Goal: Find specific page/section: Find specific page/section

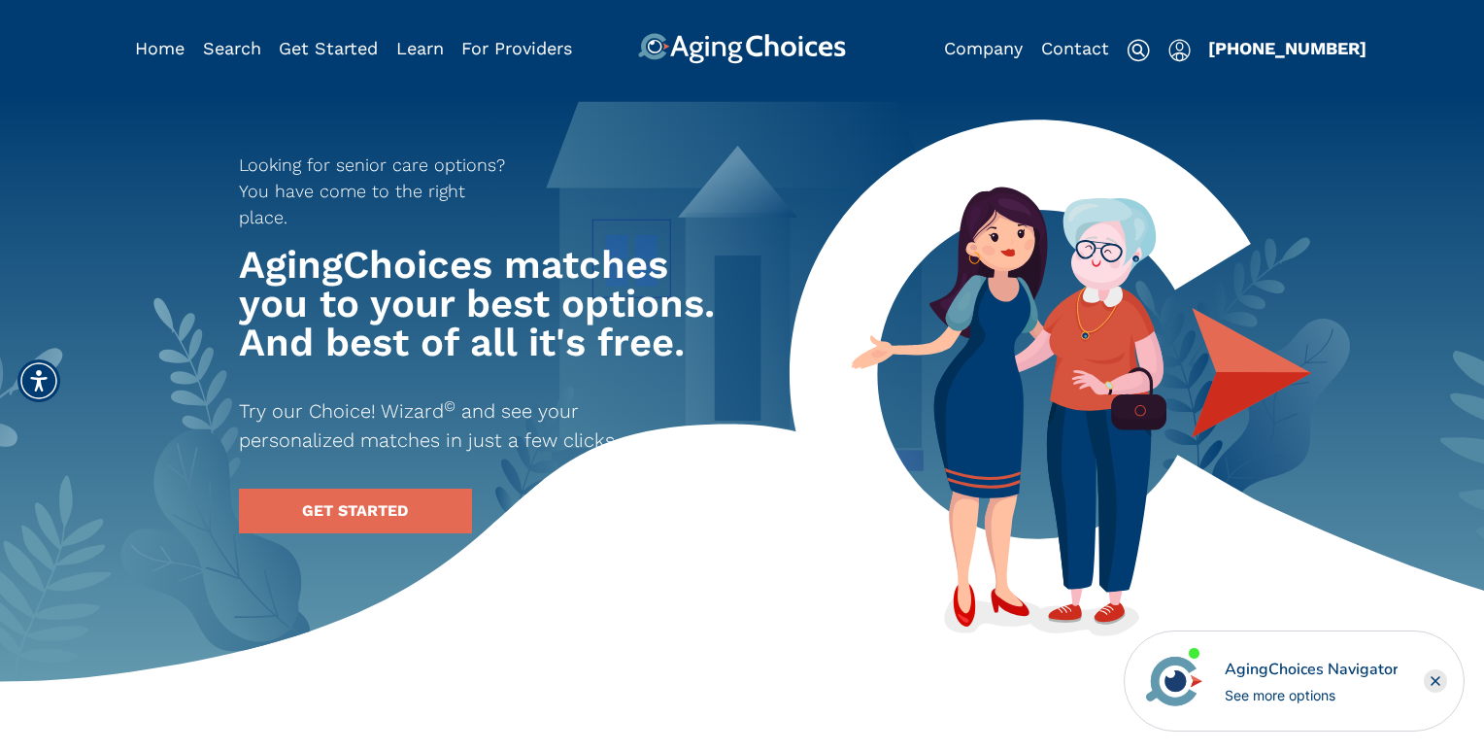
click at [1331, 658] on div "AgingChoices Navigator" at bounding box center [1310, 668] width 174 height 23
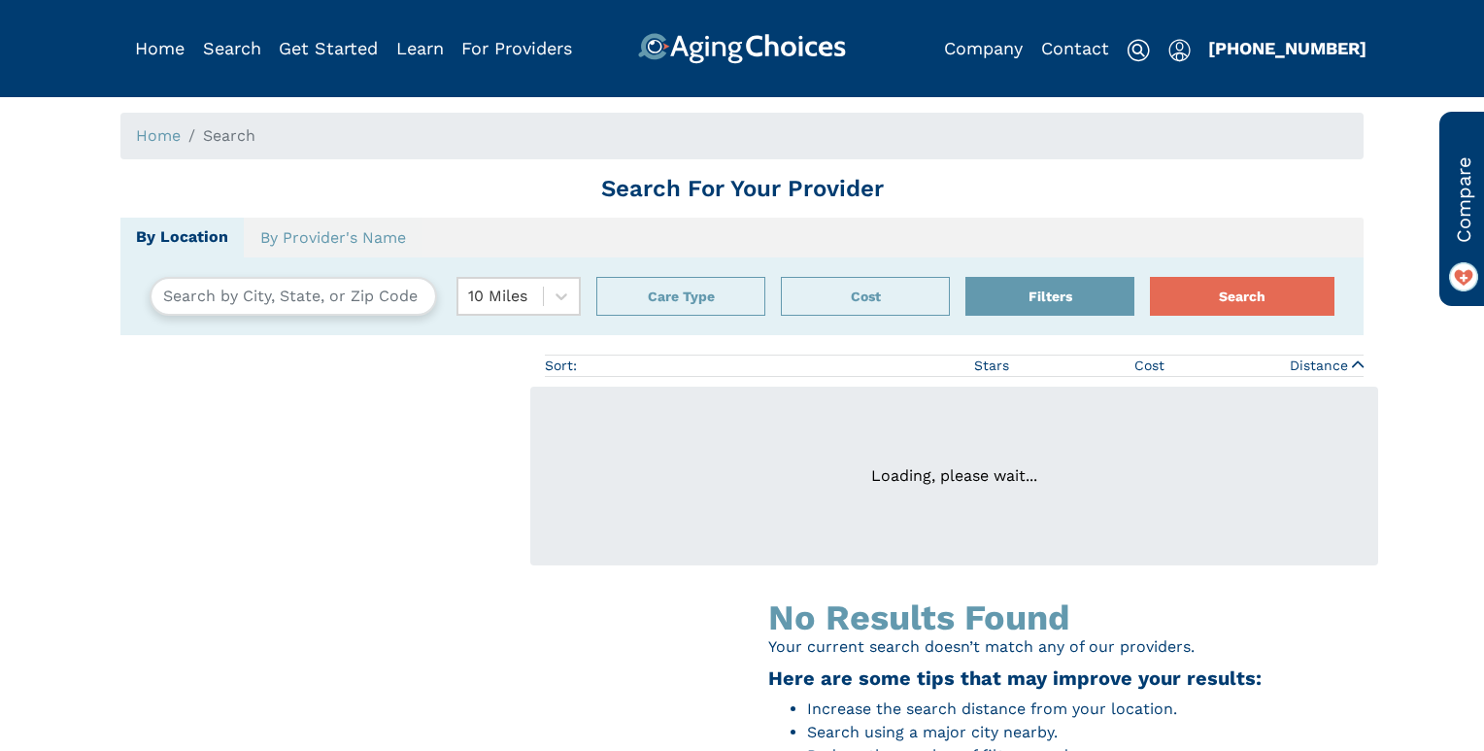
type input "[GEOGRAPHIC_DATA], [US_STATE], [GEOGRAPHIC_DATA] 06033"
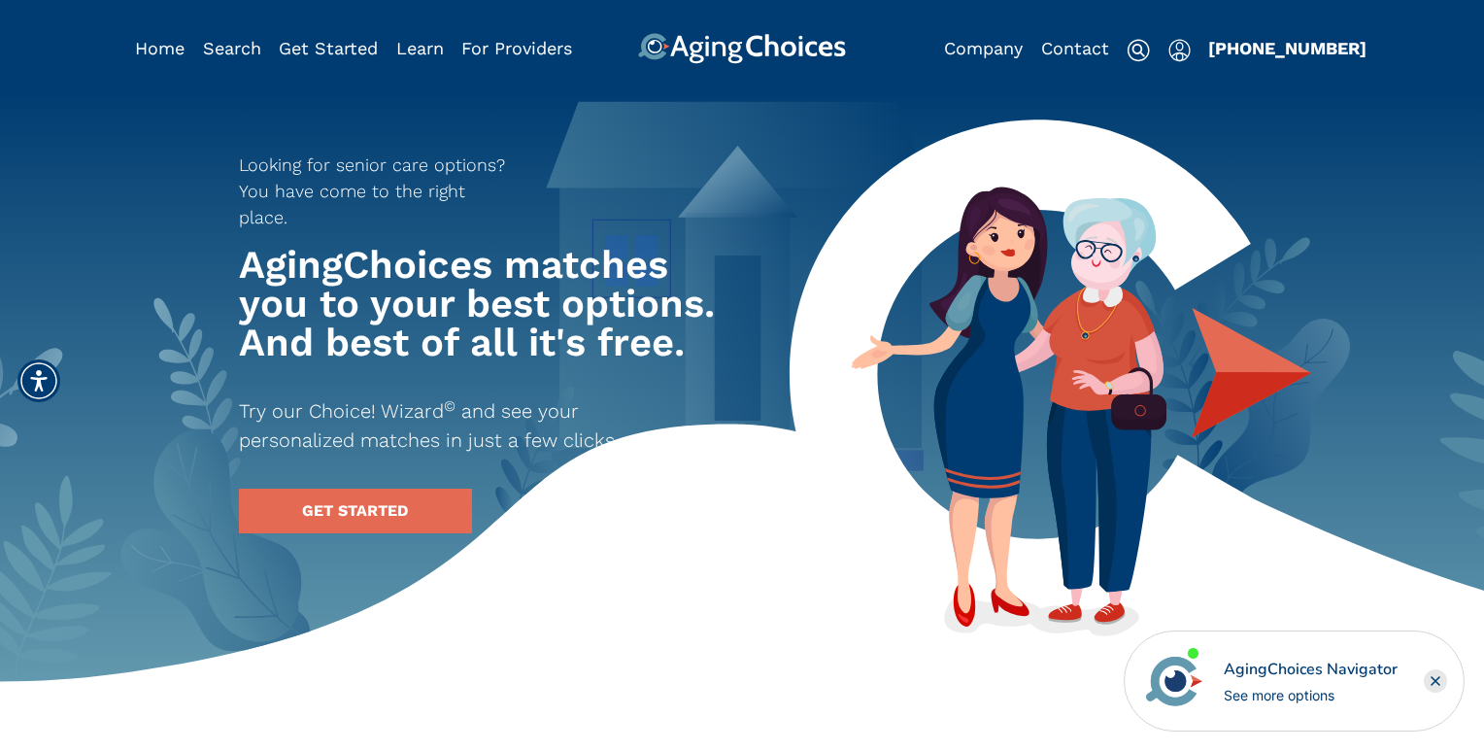
click at [1357, 670] on div "AgingChoices Navigator" at bounding box center [1310, 668] width 174 height 23
